Goal: Share content: Share content

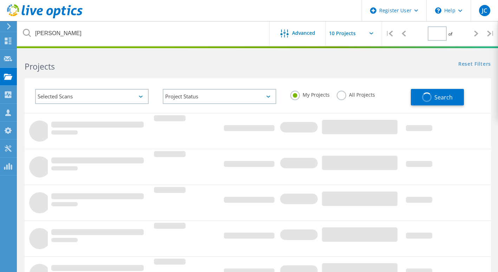
type input "1"
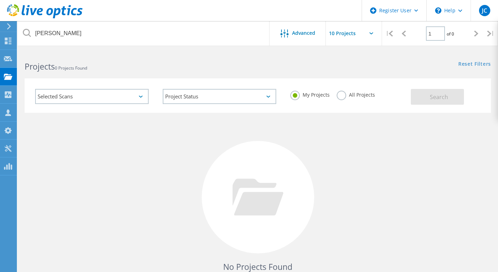
click at [341, 95] on label "All Projects" at bounding box center [356, 94] width 38 height 7
click at [0, 0] on input "All Projects" at bounding box center [0, 0] width 0 height 0
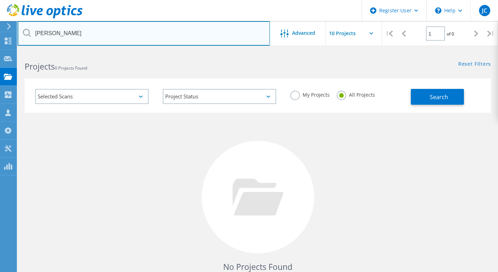
click at [96, 34] on input "clancey" at bounding box center [144, 33] width 252 height 25
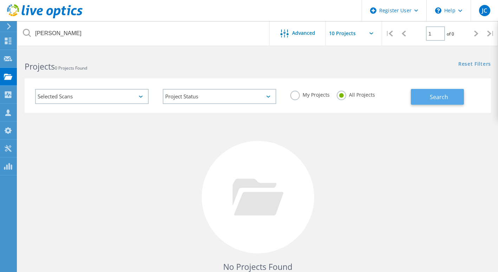
click at [435, 101] on button "Search" at bounding box center [437, 97] width 53 height 16
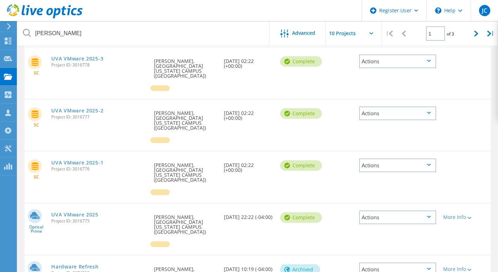
scroll to position [246, 0]
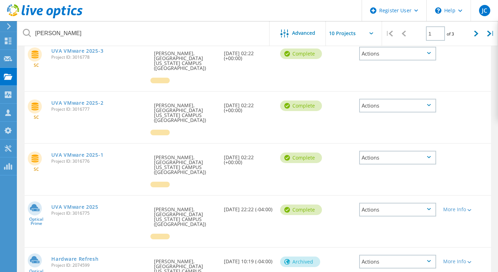
click at [436, 203] on div "Actions" at bounding box center [397, 210] width 77 height 14
click at [397, 210] on div "Share" at bounding box center [398, 215] width 76 height 11
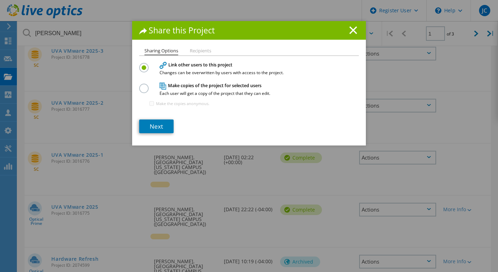
click at [153, 134] on div "Sharing Options Recipients Link other users to this project Changes can be over…" at bounding box center [249, 97] width 234 height 97
click at [151, 123] on link "Next" at bounding box center [156, 127] width 34 height 14
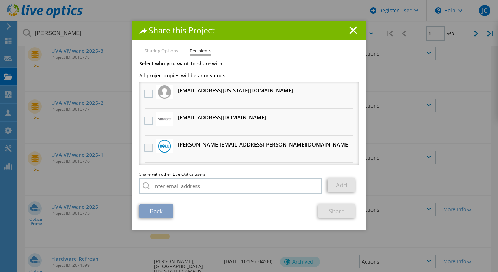
click at [145, 147] on label at bounding box center [150, 148] width 10 height 8
click at [0, 0] on input "checkbox" at bounding box center [0, 0] width 0 height 0
click at [329, 211] on link "Share" at bounding box center [337, 211] width 37 height 14
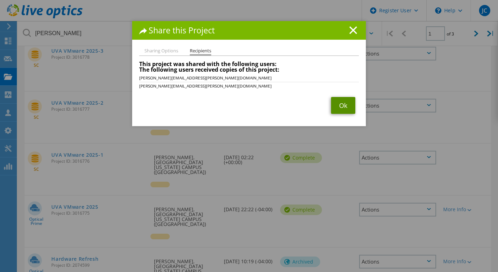
click at [336, 107] on link "Ok" at bounding box center [343, 105] width 24 height 17
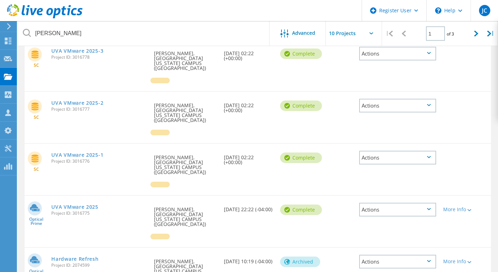
click at [431, 156] on icon at bounding box center [429, 157] width 4 height 2
click at [403, 152] on div "Share" at bounding box center [398, 157] width 76 height 11
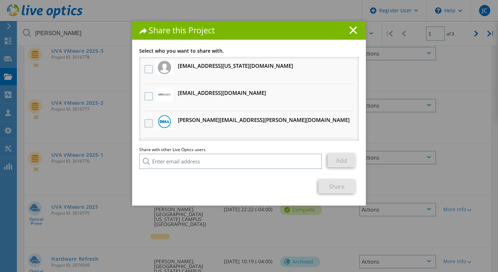
click at [146, 123] on label at bounding box center [150, 123] width 10 height 8
click at [0, 0] on input "checkbox" at bounding box center [0, 0] width 0 height 0
click at [340, 187] on link "Share" at bounding box center [337, 187] width 37 height 14
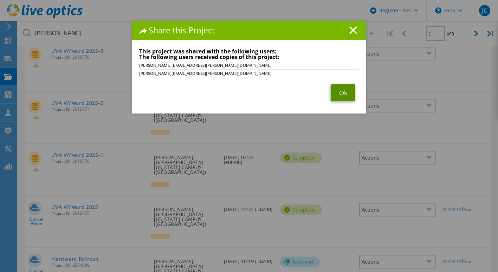
click at [346, 90] on link "Ok" at bounding box center [343, 92] width 24 height 17
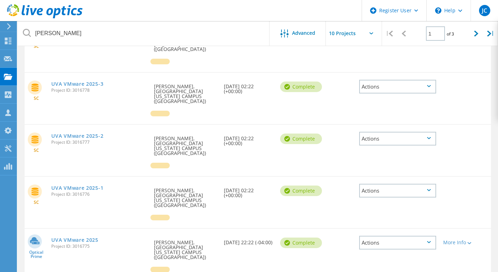
scroll to position [211, 0]
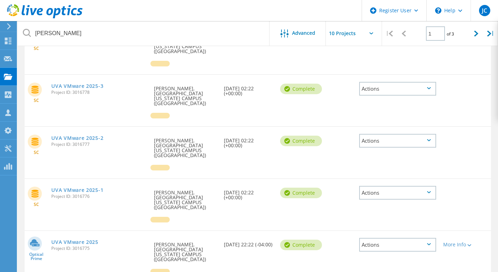
click at [436, 134] on div "Actions" at bounding box center [397, 141] width 77 height 14
click at [389, 135] on div "Share" at bounding box center [398, 140] width 76 height 11
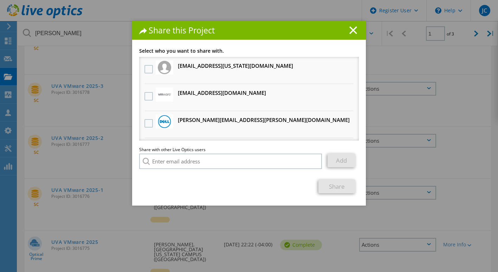
click at [140, 127] on li "Frank.Galante@dell.com Will receive an anonymous copy" at bounding box center [249, 124] width 220 height 27
click at [145, 125] on label at bounding box center [150, 123] width 10 height 8
click at [0, 0] on input "checkbox" at bounding box center [0, 0] width 0 height 0
click at [328, 185] on link "Share" at bounding box center [337, 187] width 37 height 14
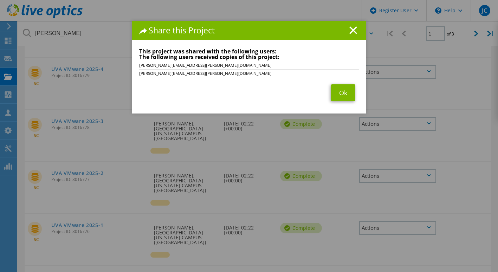
scroll to position [141, 0]
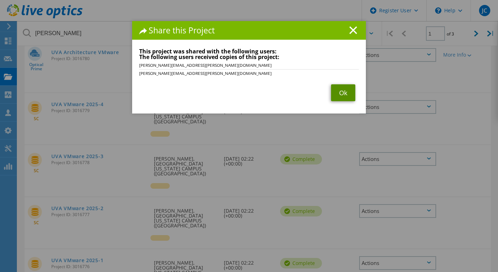
click at [331, 90] on link "Ok" at bounding box center [343, 92] width 24 height 17
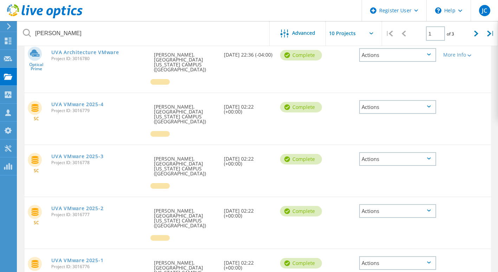
click at [436, 152] on div "Actions" at bounding box center [397, 159] width 77 height 14
click at [414, 154] on div "Share" at bounding box center [398, 159] width 76 height 11
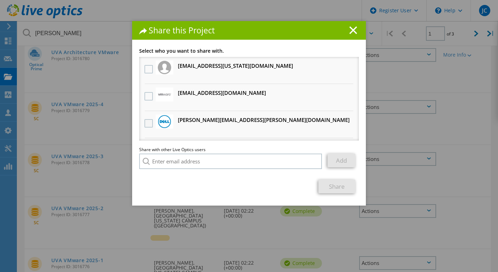
click at [147, 123] on label at bounding box center [150, 123] width 10 height 8
click at [0, 0] on input "checkbox" at bounding box center [0, 0] width 0 height 0
click at [338, 185] on link "Share" at bounding box center [337, 187] width 37 height 14
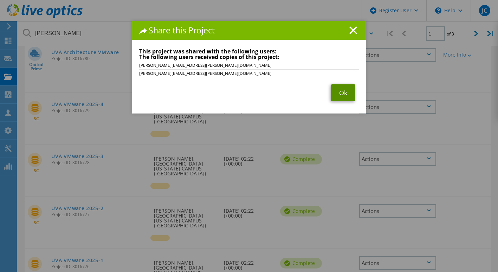
click at [344, 100] on link "Ok" at bounding box center [343, 92] width 24 height 17
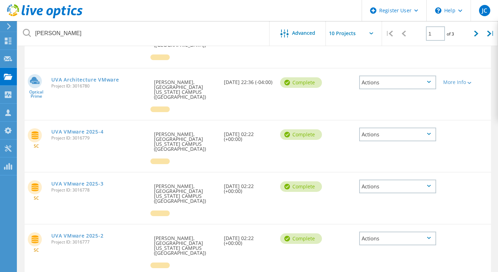
scroll to position [105, 0]
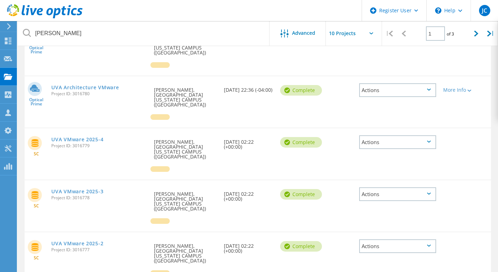
click at [431, 141] on icon at bounding box center [429, 142] width 4 height 2
click at [396, 137] on div "Share" at bounding box center [398, 142] width 76 height 11
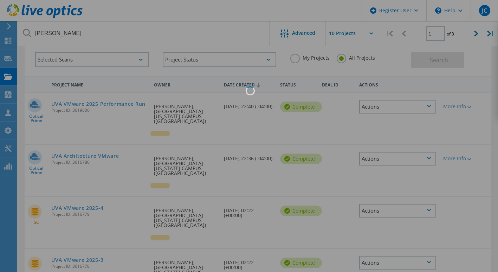
scroll to position [35, 0]
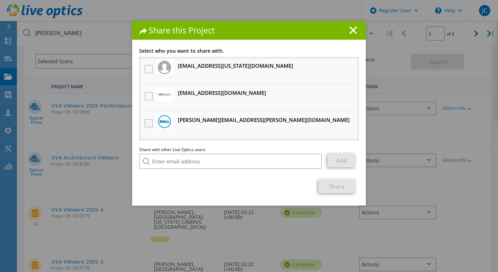
click at [145, 124] on label at bounding box center [150, 123] width 10 height 8
click at [0, 0] on input "checkbox" at bounding box center [0, 0] width 0 height 0
click at [339, 187] on link "Share" at bounding box center [337, 187] width 37 height 14
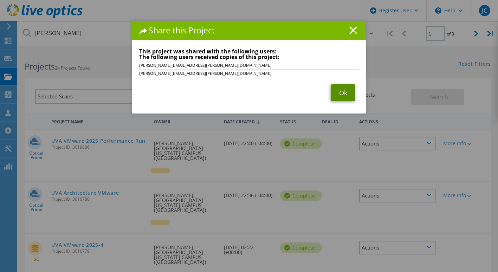
click at [343, 95] on link "Ok" at bounding box center [343, 92] width 24 height 17
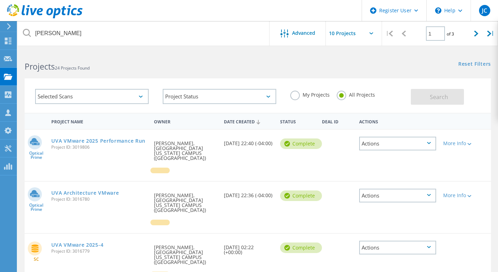
click at [436, 189] on div "Actions" at bounding box center [397, 196] width 77 height 14
click at [399, 196] on div "Share" at bounding box center [398, 201] width 76 height 11
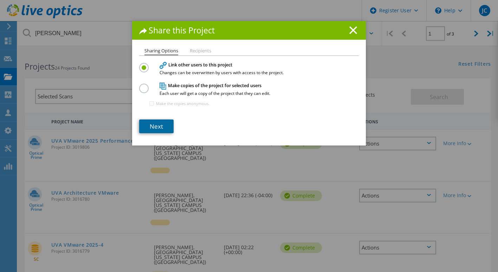
click at [146, 128] on link "Next" at bounding box center [156, 127] width 34 height 14
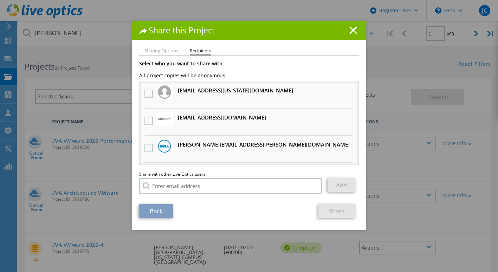
click at [149, 149] on label at bounding box center [150, 148] width 10 height 8
click at [0, 0] on input "checkbox" at bounding box center [0, 0] width 0 height 0
click at [341, 209] on link "Share" at bounding box center [337, 211] width 37 height 14
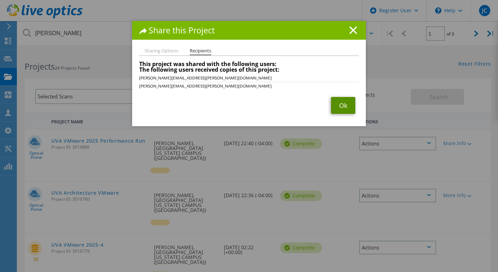
click at [336, 109] on link "Ok" at bounding box center [343, 105] width 24 height 17
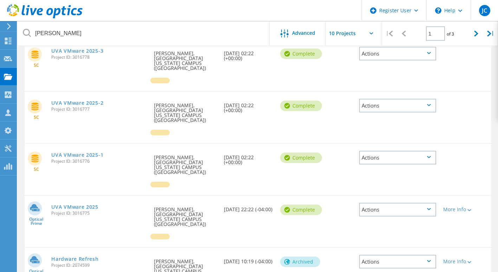
scroll to position [281, 0]
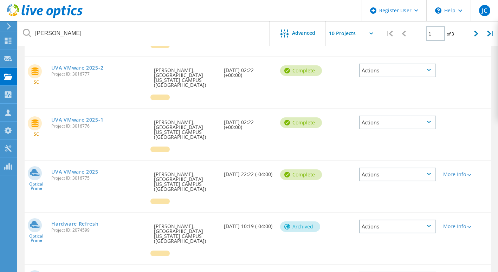
click at [94, 169] on link "UVA VMware 2025" at bounding box center [74, 171] width 47 height 5
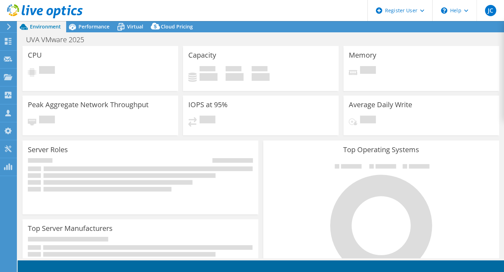
select select "USD"
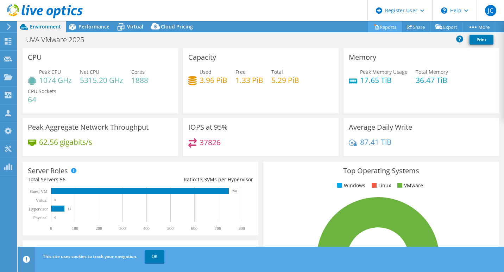
click at [382, 26] on link "Reports" at bounding box center [385, 26] width 34 height 11
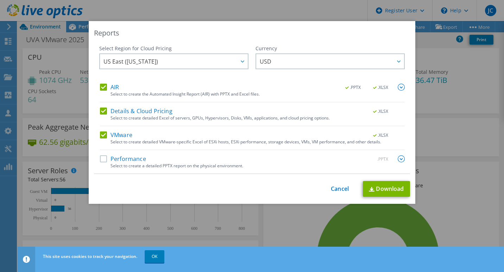
click at [103, 113] on label "Details & Cloud Pricing" at bounding box center [136, 111] width 72 height 7
click at [0, 0] on input "Details & Cloud Pricing" at bounding box center [0, 0] width 0 height 0
click at [101, 134] on label "VMware" at bounding box center [116, 135] width 32 height 7
click at [0, 0] on input "VMware" at bounding box center [0, 0] width 0 height 0
click at [399, 87] on img at bounding box center [400, 87] width 7 height 7
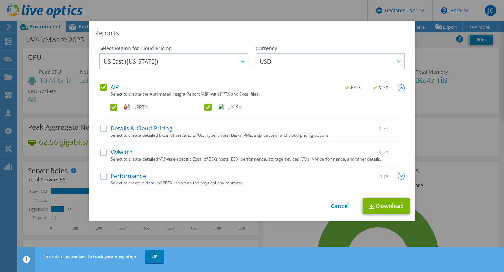
click at [204, 108] on label ".XLSX" at bounding box center [250, 107] width 93 height 7
click at [0, 0] on input ".XLSX" at bounding box center [0, 0] width 0 height 0
click at [381, 204] on link "Download" at bounding box center [386, 206] width 47 height 16
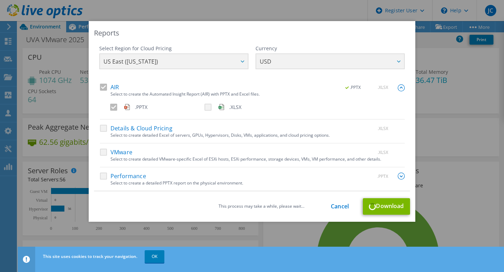
click at [156, 262] on div "Reports Select Region for Cloud Pricing Asia Pacific (Hong Kong) Asia Pacific (…" at bounding box center [252, 136] width 504 height 272
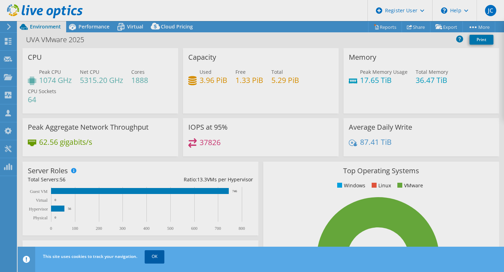
click at [154, 257] on link "OK" at bounding box center [155, 256] width 20 height 13
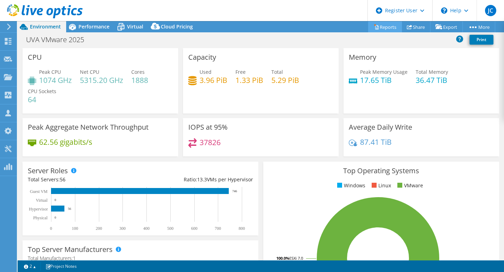
click at [379, 26] on link "Reports" at bounding box center [385, 26] width 34 height 11
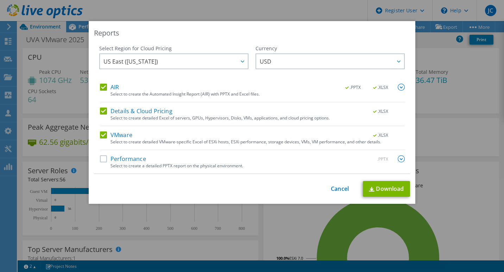
drag, startPoint x: 101, startPoint y: 109, endPoint x: 100, endPoint y: 133, distance: 23.2
click at [101, 112] on label "Details & Cloud Pricing" at bounding box center [136, 111] width 72 height 7
click at [0, 0] on input "Details & Cloud Pricing" at bounding box center [0, 0] width 0 height 0
click at [102, 136] on label "VMware" at bounding box center [116, 135] width 32 height 7
click at [0, 0] on input "VMware" at bounding box center [0, 0] width 0 height 0
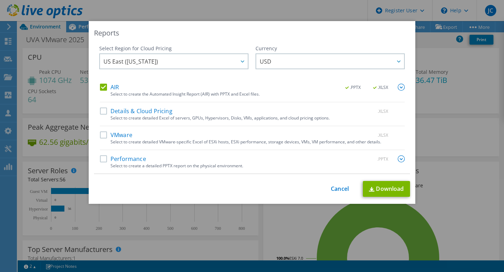
click at [399, 87] on img at bounding box center [400, 87] width 7 height 7
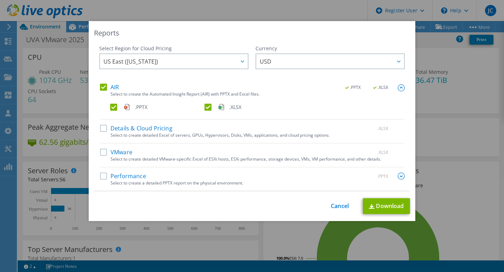
click at [206, 106] on label ".XLSX" at bounding box center [250, 107] width 93 height 7
click at [0, 0] on input ".XLSX" at bounding box center [0, 0] width 0 height 0
click at [383, 206] on link "Download" at bounding box center [386, 206] width 47 height 16
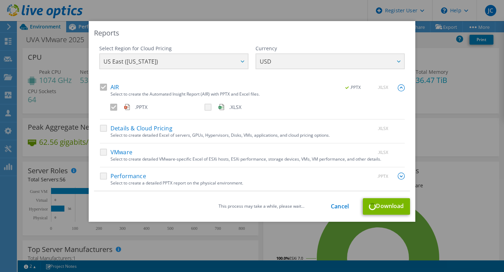
click at [436, 98] on div "Reports Select Region for Cloud Pricing Asia Pacific (Hong Kong) Asia Pacific (…" at bounding box center [252, 136] width 504 height 230
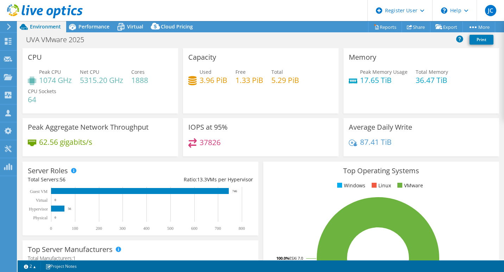
select select "USD"
click at [53, 10] on icon at bounding box center [45, 11] width 76 height 14
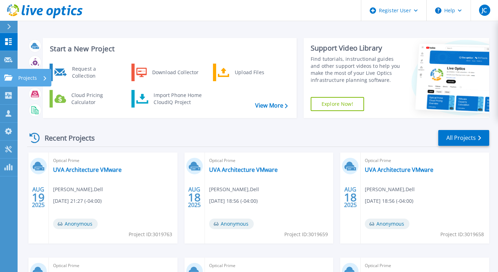
click at [11, 72] on link "Projects Projects" at bounding box center [9, 78] width 18 height 18
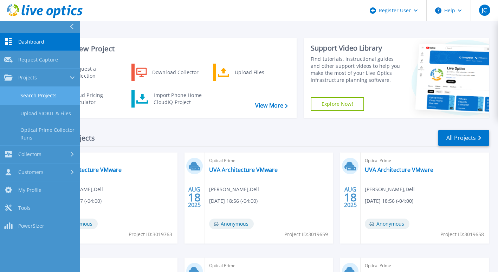
click at [40, 94] on link "Search Projects" at bounding box center [40, 96] width 80 height 18
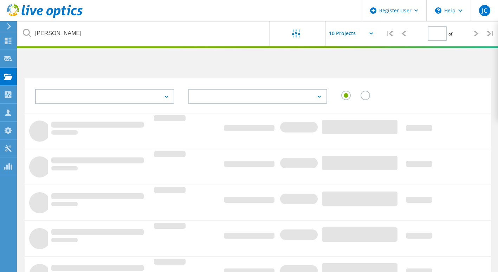
type input "1"
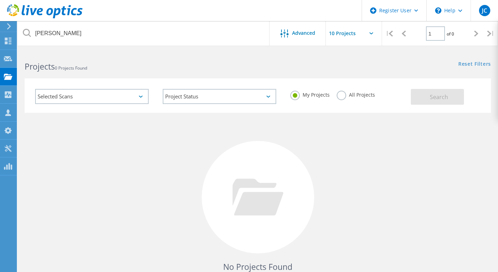
click at [340, 96] on label "All Projects" at bounding box center [356, 94] width 38 height 7
click at [0, 0] on input "All Projects" at bounding box center [0, 0] width 0 height 0
click at [428, 97] on button "Search" at bounding box center [437, 97] width 53 height 16
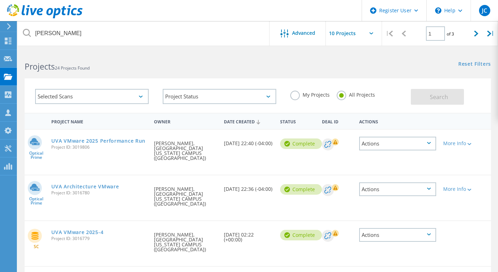
click at [436, 145] on div "Actions" at bounding box center [397, 144] width 77 height 14
click at [415, 150] on div "Share" at bounding box center [398, 149] width 76 height 11
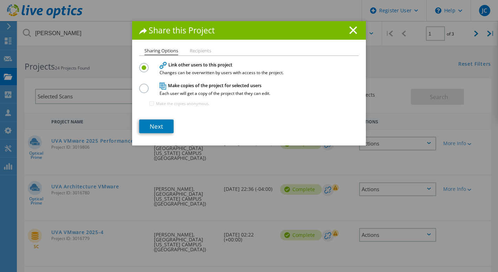
click at [154, 118] on section "Link other users to this project Changes can be overwritten by users with acces…" at bounding box center [249, 97] width 220 height 72
click at [153, 128] on link "Next" at bounding box center [156, 127] width 34 height 14
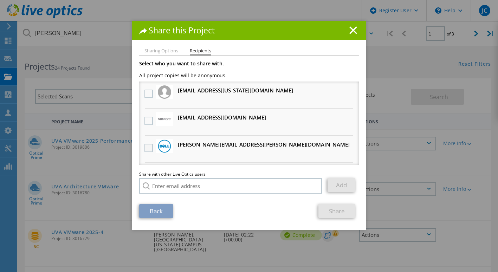
drag, startPoint x: 147, startPoint y: 149, endPoint x: 152, endPoint y: 149, distance: 4.2
click at [152, 149] on label at bounding box center [150, 148] width 10 height 8
click at [0, 0] on input "checkbox" at bounding box center [0, 0] width 0 height 0
click at [333, 212] on link "Share" at bounding box center [337, 211] width 37 height 14
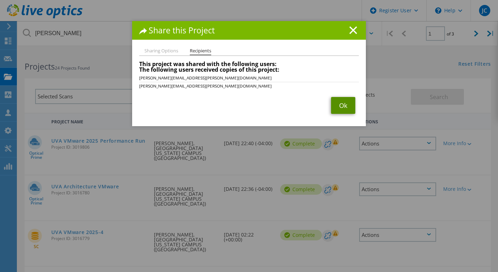
click at [341, 107] on link "Ok" at bounding box center [343, 105] width 24 height 17
